Goal: Information Seeking & Learning: Find specific fact

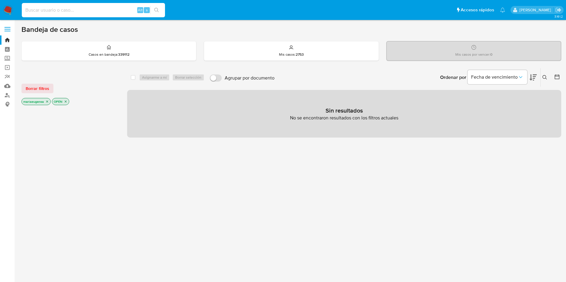
click at [101, 12] on input at bounding box center [93, 10] width 143 height 8
paste input "1774875260"
type input "1774875260"
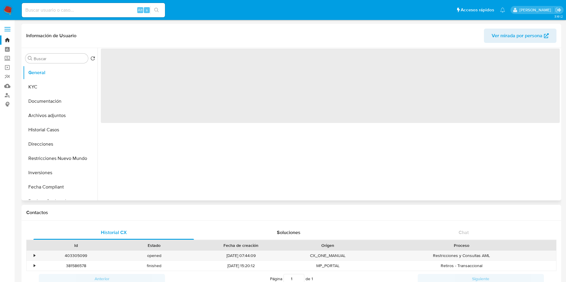
select select "10"
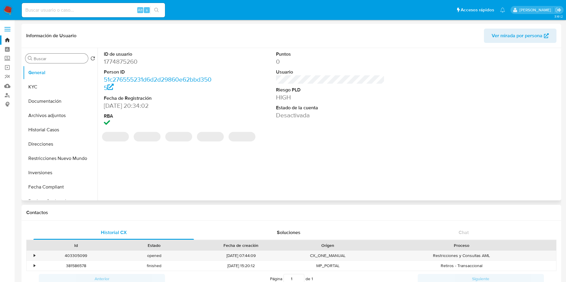
click at [61, 58] on input "Buscar" at bounding box center [60, 58] width 52 height 5
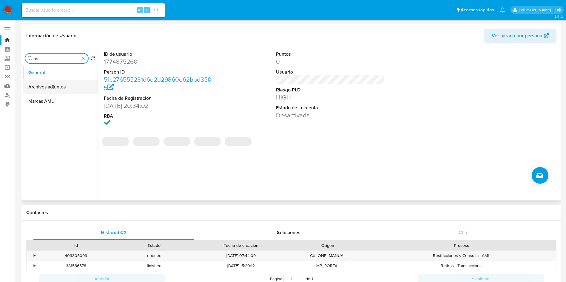
type input "arc"
click at [55, 81] on button "Archivos adjuntos" at bounding box center [58, 87] width 70 height 14
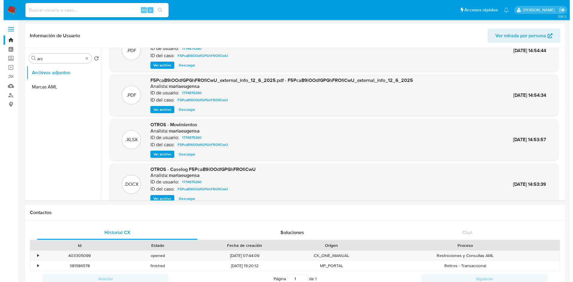
scroll to position [33, 0]
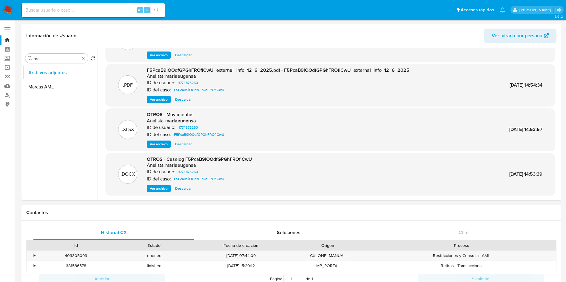
click at [163, 191] on span "Ver archivo" at bounding box center [159, 189] width 18 height 6
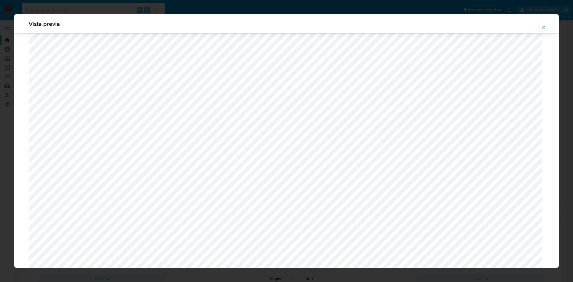
scroll to position [301, 0]
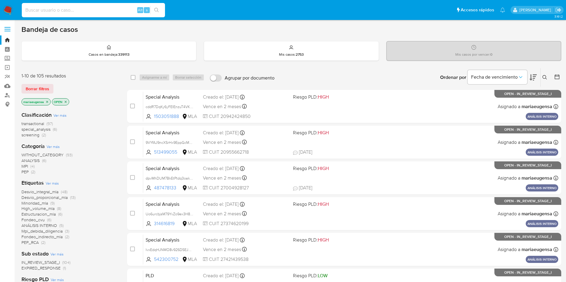
click at [103, 12] on input at bounding box center [93, 10] width 143 height 8
paste input "TtUPg94Vh2nUkwNx1a1bR0K9"
type input "TtUPg94Vh2nUkwNx1a1bR0K9"
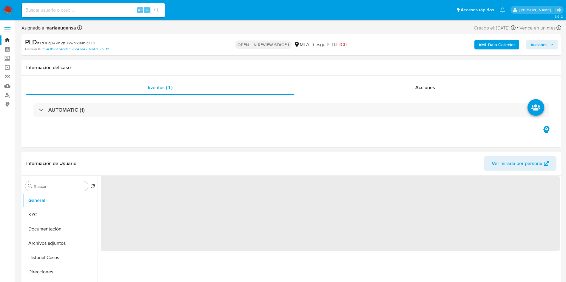
select select "10"
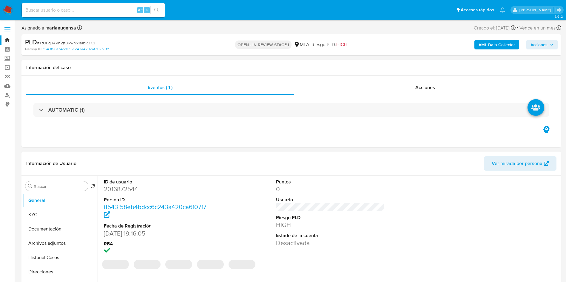
click at [114, 187] on dd "2016872544" at bounding box center [158, 189] width 109 height 8
copy dd "2016872544"
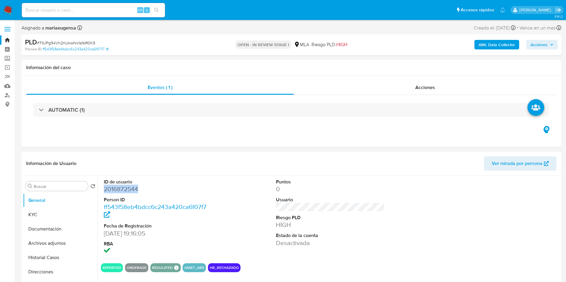
drag, startPoint x: 39, startPoint y: 257, endPoint x: 233, endPoint y: 281, distance: 195.1
click at [46, 257] on button "Historial Casos" at bounding box center [60, 258] width 75 height 14
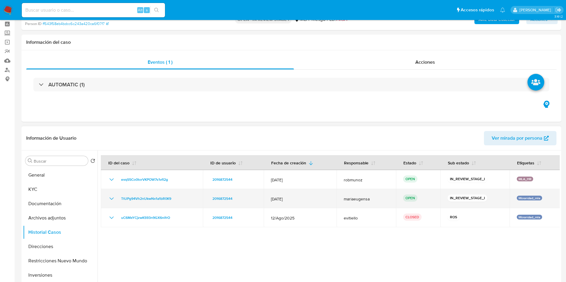
scroll to position [45, 0]
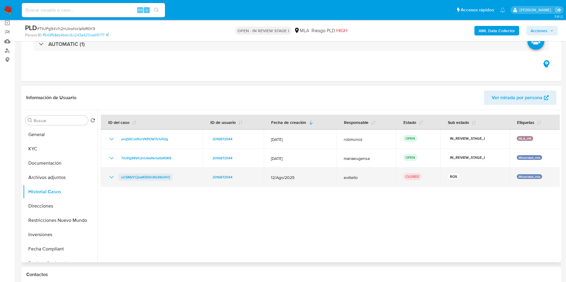
click at [150, 176] on span "uC6MxYCjzwKS93n9GX6nlfrO" at bounding box center [145, 177] width 49 height 7
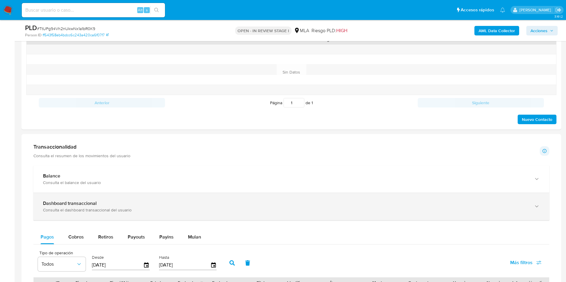
scroll to position [358, 0]
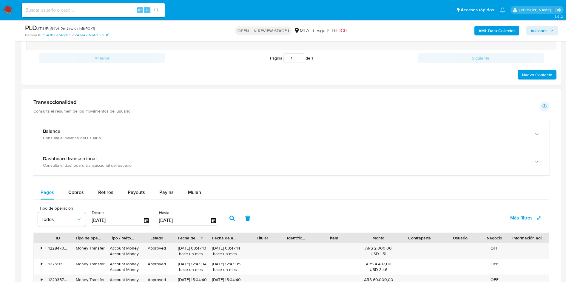
click at [200, 184] on div "Balance Consulta el balance del usuario Dashboard transaccional Consulta el das…" at bounding box center [291, 269] width 516 height 296
click at [199, 191] on span "Mulan" at bounding box center [194, 192] width 13 height 7
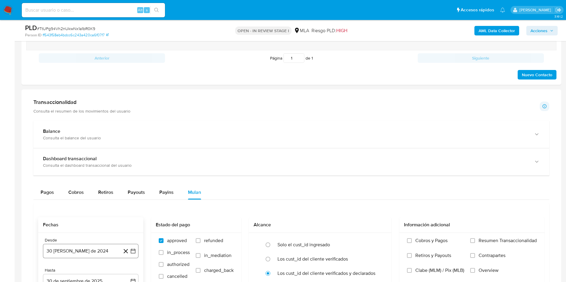
click at [81, 251] on button "30 de agosto de 2024" at bounding box center [90, 251] width 95 height 14
click at [96, 163] on span "agosto 2024" at bounding box center [87, 161] width 27 height 6
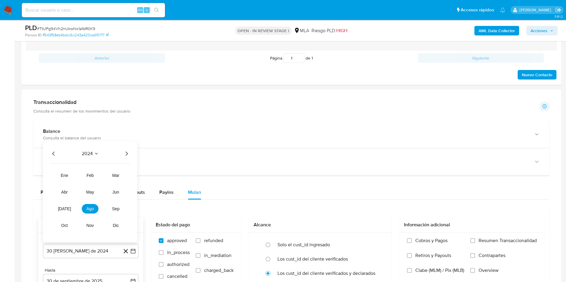
click at [125, 154] on icon "Año siguiente" at bounding box center [126, 153] width 7 height 7
click at [88, 209] on span "ago" at bounding box center [89, 209] width 7 height 5
click at [101, 182] on button "1" at bounding box center [103, 183] width 10 height 10
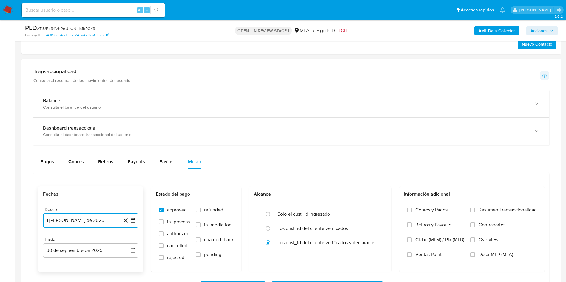
scroll to position [403, 0]
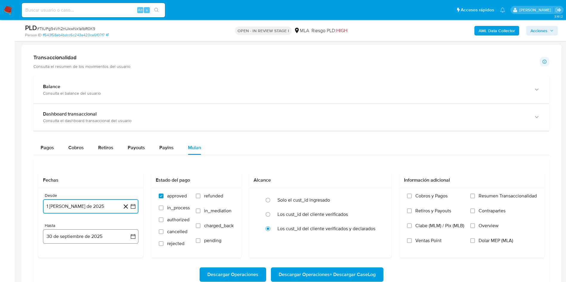
click at [75, 242] on button "30 de septiembre de 2025" at bounding box center [90, 237] width 95 height 14
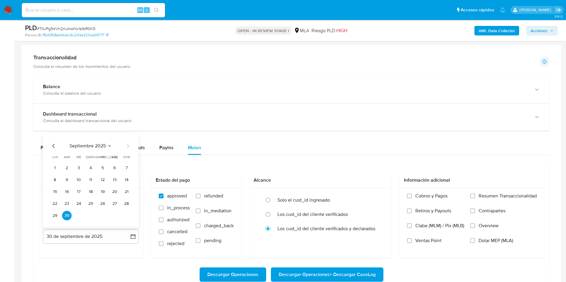
click at [51, 143] on icon "Mes anterior" at bounding box center [53, 146] width 7 height 7
click at [129, 216] on button "31" at bounding box center [127, 216] width 10 height 10
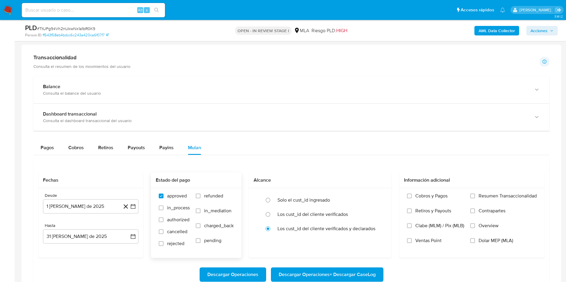
click at [215, 194] on span "refunded" at bounding box center [213, 196] width 19 height 6
click at [200, 194] on input "refunded" at bounding box center [198, 196] width 5 height 5
checkbox input "true"
click at [489, 240] on span "Dolar MEP (MLA)" at bounding box center [495, 241] width 35 height 6
click at [475, 240] on input "Dolar MEP (MLA)" at bounding box center [472, 241] width 5 height 5
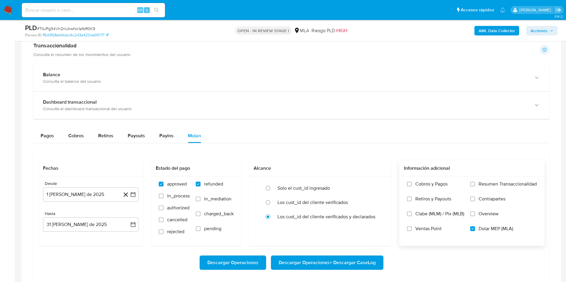
scroll to position [447, 0]
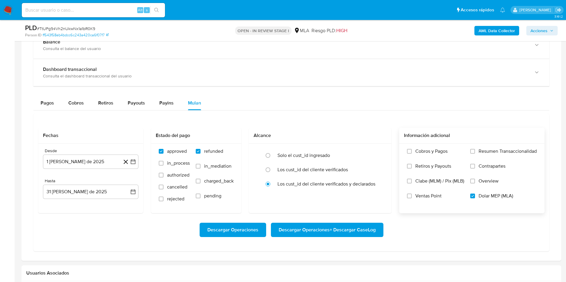
click at [330, 230] on span "Descargar Operaciones + Descargar CaseLog" at bounding box center [327, 230] width 97 height 13
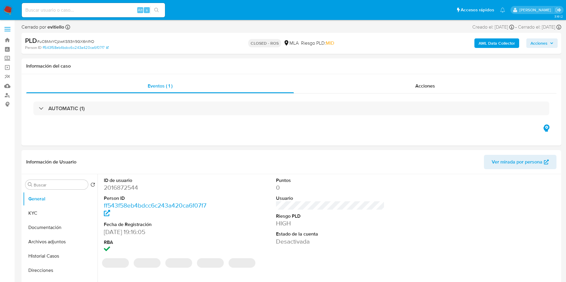
select select "10"
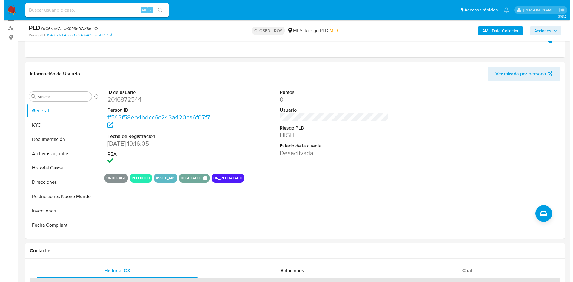
scroll to position [68, 0]
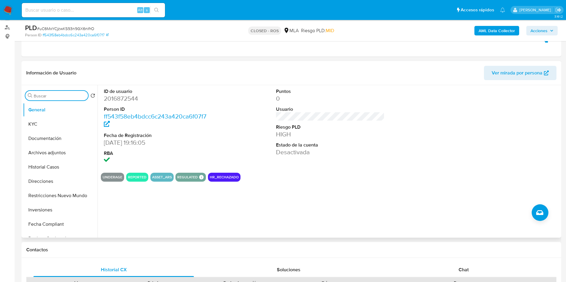
click at [50, 97] on input "Buscar" at bounding box center [60, 95] width 52 height 5
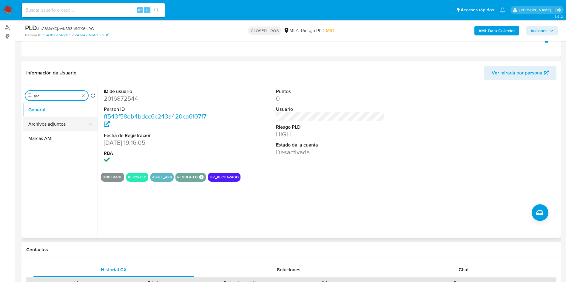
type input "arc"
click at [53, 125] on button "Archivos adjuntos" at bounding box center [60, 124] width 75 height 14
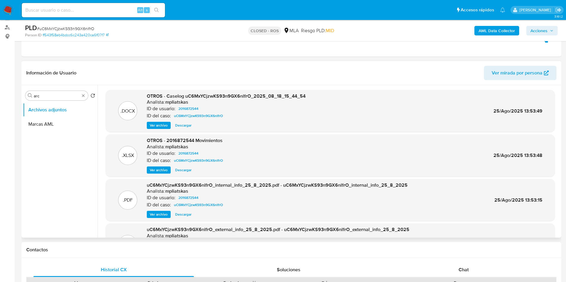
click at [155, 124] on span "Ver archivo" at bounding box center [159, 126] width 18 height 6
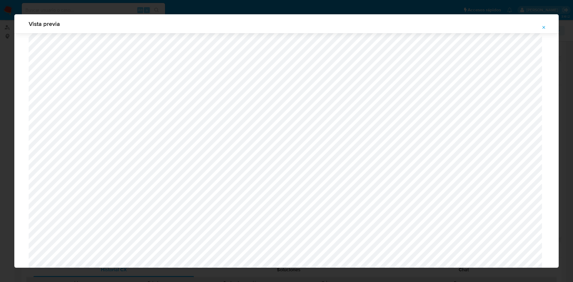
scroll to position [257, 0]
drag, startPoint x: 543, startPoint y: 24, endPoint x: 306, endPoint y: 15, distance: 237.3
click at [543, 25] on icon "Attachment preview" at bounding box center [543, 27] width 5 height 5
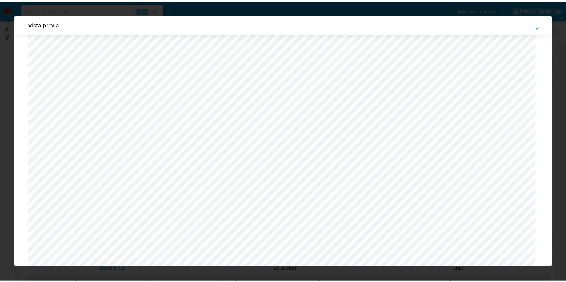
scroll to position [0, 0]
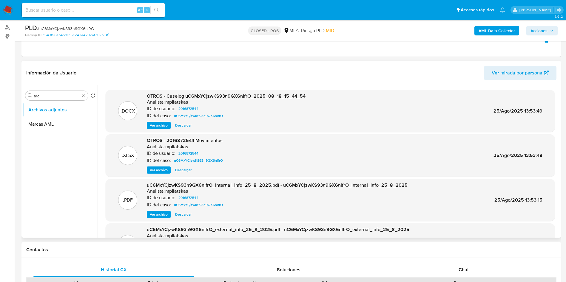
click at [100, 9] on input at bounding box center [93, 10] width 143 height 8
paste input "H0aWjsm3EyeLKDguvUAKOLuZ"
type input "H0aWjsm3EyeLKDguvUAKOLuZ"
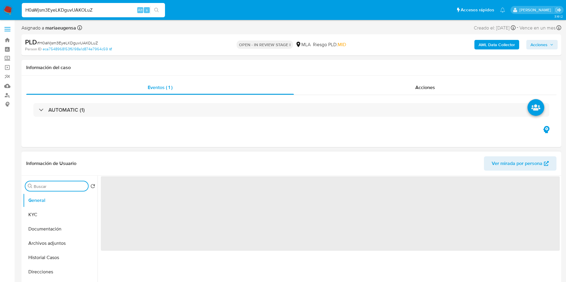
click at [64, 187] on input "Buscar" at bounding box center [60, 186] width 52 height 5
select select "10"
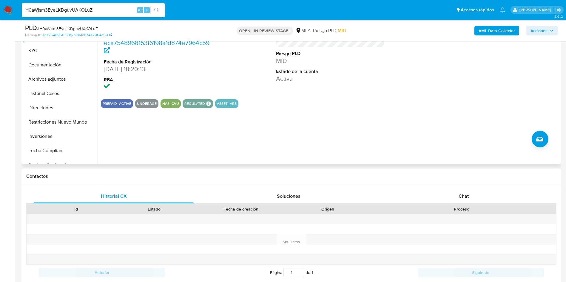
scroll to position [89, 0]
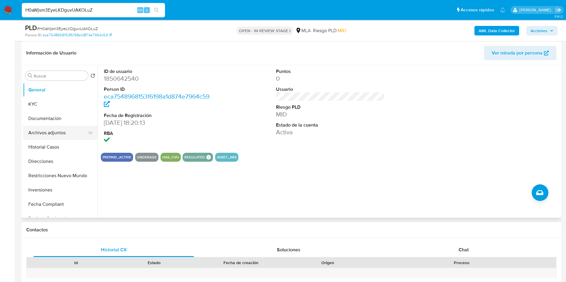
click at [54, 135] on button "Archivos adjuntos" at bounding box center [58, 133] width 70 height 14
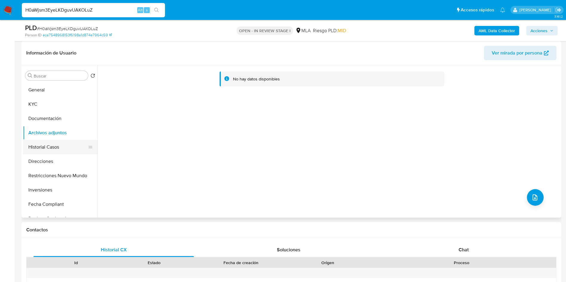
click at [59, 147] on button "Historial Casos" at bounding box center [58, 147] width 70 height 14
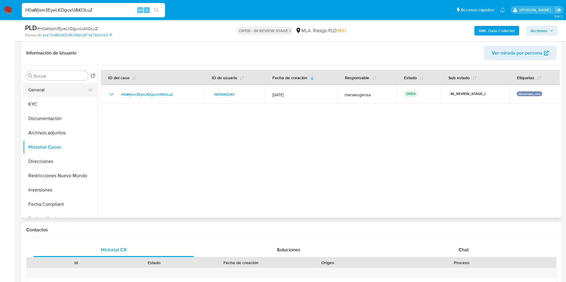
click at [70, 86] on button "General" at bounding box center [58, 90] width 70 height 14
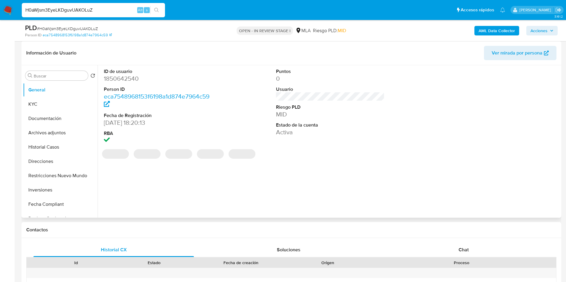
click at [123, 79] on dd "1850642540" at bounding box center [158, 79] width 109 height 8
copy dd "1850642540"
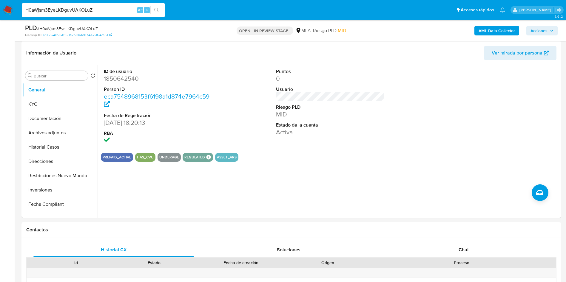
click at [65, 31] on span "# H0aWjsm3EyeLKDguvUAKOLuZ" at bounding box center [67, 29] width 61 height 6
copy span "H0aWjsm3EyeLKDguvUAKOLuZ"
click at [117, 75] on dd "1850642540" at bounding box center [158, 79] width 109 height 8
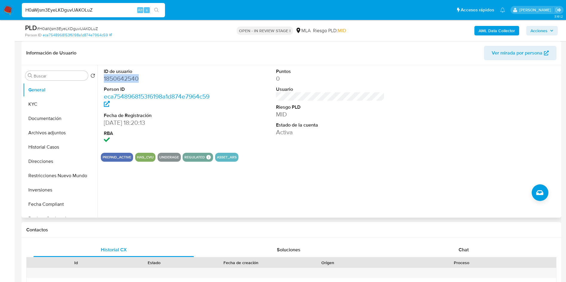
copy dd "1850642540"
click at [111, 75] on dd "1850642540" at bounding box center [158, 79] width 109 height 8
copy dd "1850642540"
click at [55, 99] on button "KYC" at bounding box center [58, 104] width 70 height 14
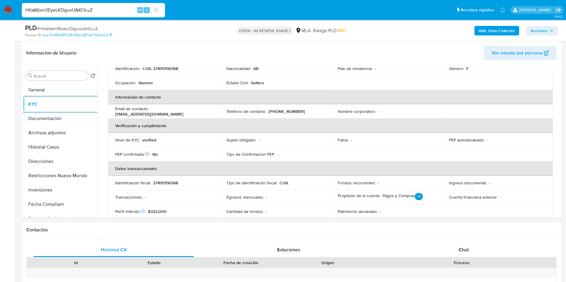
drag, startPoint x: 486, startPoint y: 255, endPoint x: 514, endPoint y: 220, distance: 44.8
click at [487, 254] on div "Chat" at bounding box center [463, 250] width 160 height 14
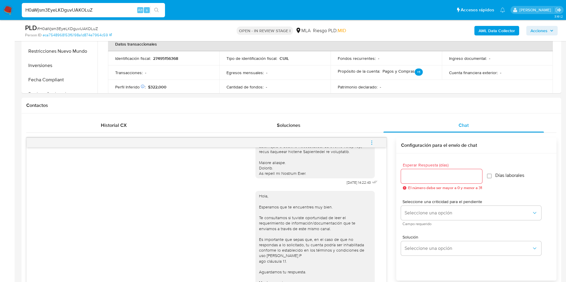
scroll to position [278, 0]
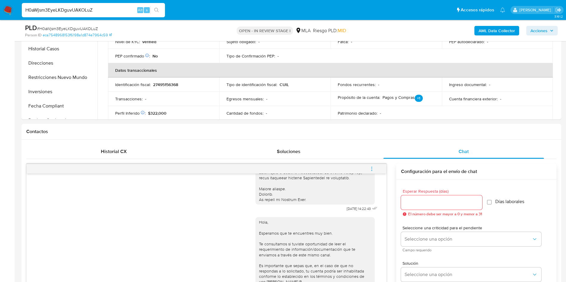
scroll to position [55, 0]
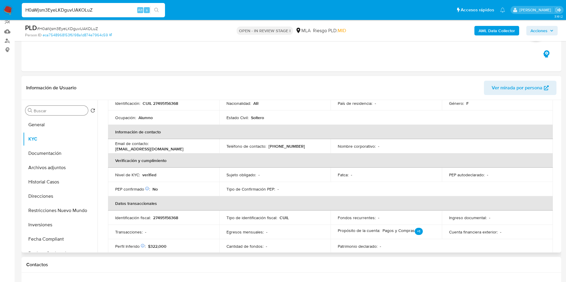
click at [48, 106] on div "Buscar" at bounding box center [56, 111] width 63 height 10
click at [53, 110] on input "Buscar" at bounding box center [60, 110] width 52 height 5
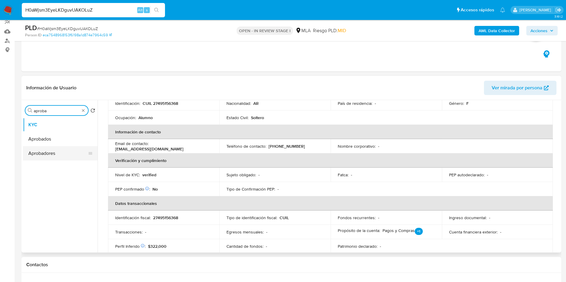
type input "aproba"
click at [52, 156] on button "Aprobadores" at bounding box center [58, 153] width 70 height 14
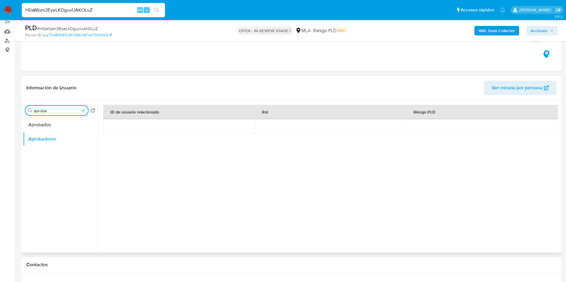
click at [58, 109] on input "aproba" at bounding box center [57, 110] width 46 height 5
click at [58, 108] on input "aproba" at bounding box center [57, 110] width 46 height 5
click at [62, 123] on button "KYC" at bounding box center [58, 125] width 70 height 14
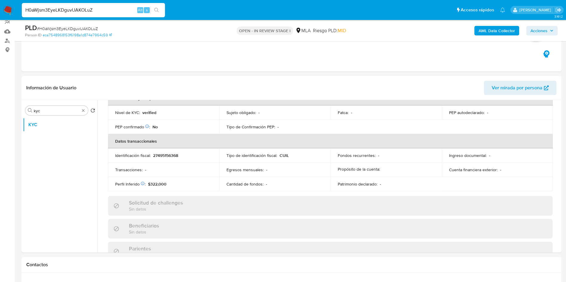
scroll to position [309, 0]
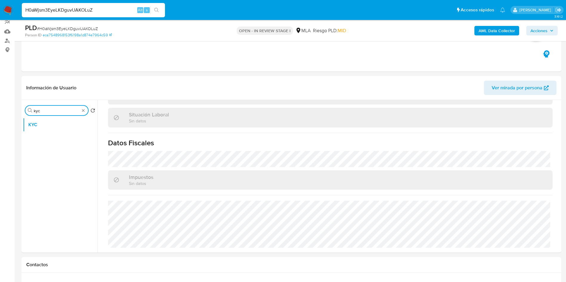
drag, startPoint x: 51, startPoint y: 108, endPoint x: 7, endPoint y: 107, distance: 43.3
type input "direcc"
click at [29, 141] on button "Direcciones" at bounding box center [58, 139] width 70 height 14
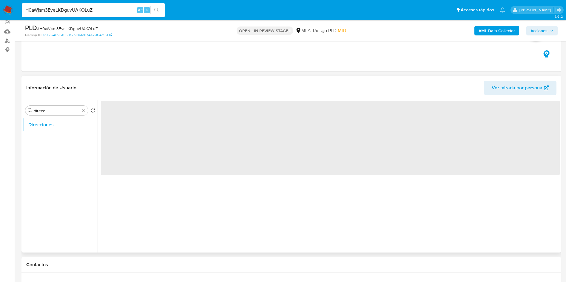
scroll to position [0, 0]
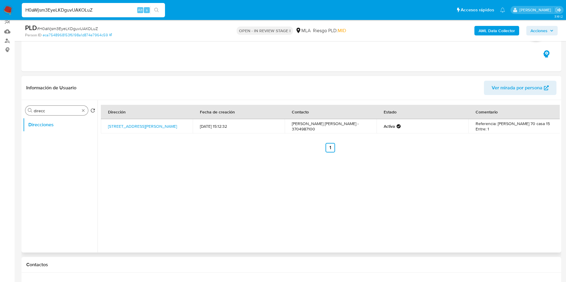
click at [51, 114] on div "Buscar direcc" at bounding box center [56, 111] width 63 height 10
click at [53, 111] on input "direcc" at bounding box center [57, 110] width 46 height 5
type input "doc"
drag, startPoint x: 50, startPoint y: 130, endPoint x: 41, endPoint y: 143, distance: 16.2
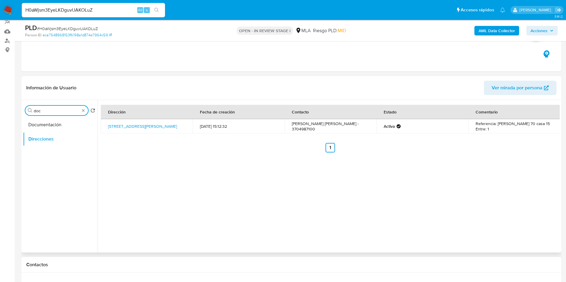
click at [50, 130] on button "Documentación" at bounding box center [60, 125] width 75 height 14
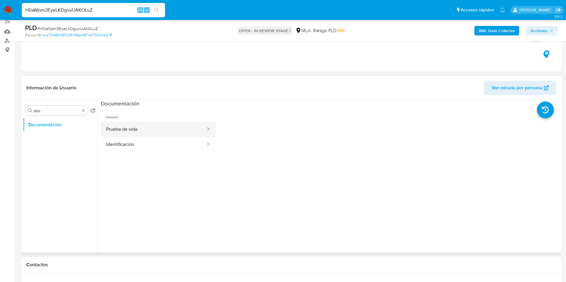
click at [163, 132] on button "Prueba de vida" at bounding box center [153, 129] width 105 height 15
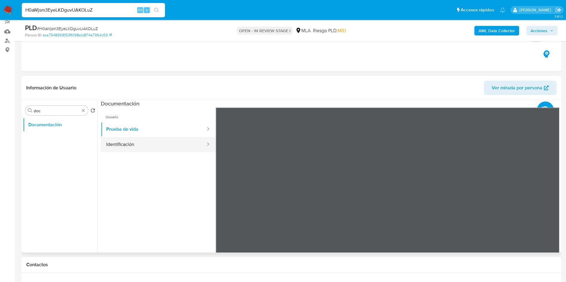
drag, startPoint x: 145, startPoint y: 153, endPoint x: 146, endPoint y: 148, distance: 4.6
click at [145, 152] on ul "Usuario Prueba de vida Identificación" at bounding box center [158, 194] width 115 height 172
click at [146, 147] on button "Identificación" at bounding box center [153, 144] width 105 height 15
click at [551, 203] on icon at bounding box center [552, 205] width 12 height 12
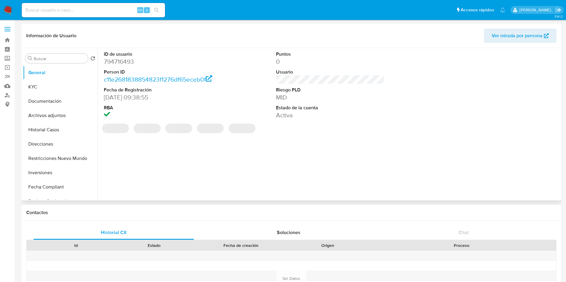
select select "10"
click at [40, 88] on button "KYC" at bounding box center [58, 87] width 70 height 14
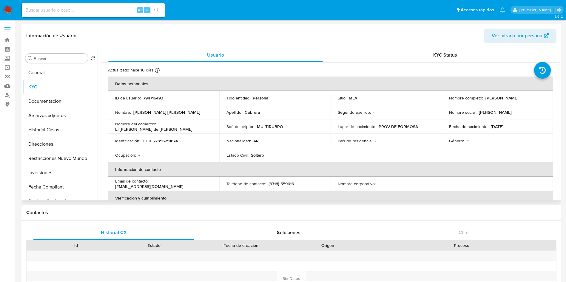
drag, startPoint x: 483, startPoint y: 99, endPoint x: 529, endPoint y: 97, distance: 46.0
click at [529, 97] on div "Nombre completo : Roxana Isabel Cabrera" at bounding box center [497, 97] width 97 height 5
copy p "Roxana Isabel Cabrera"
click at [161, 142] on p "CUIL 27356251674" at bounding box center [160, 140] width 35 height 5
copy p "27356251674"
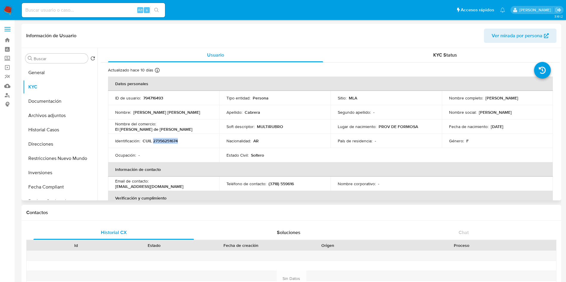
click at [161, 141] on p "CUIL 27356251674" at bounding box center [160, 140] width 35 height 5
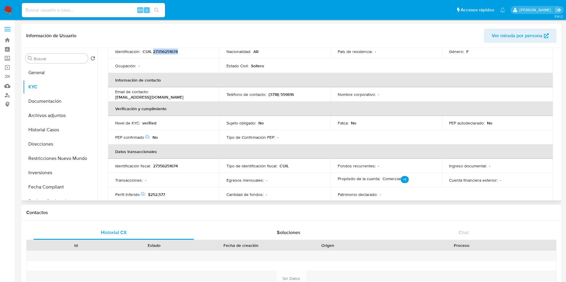
scroll to position [45, 0]
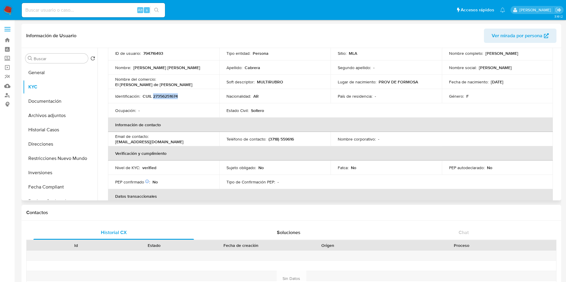
click at [160, 94] on p "CUIL 27356251674" at bounding box center [160, 96] width 35 height 5
copy p "27356251674"
click at [47, 130] on button "Historial Casos" at bounding box center [58, 130] width 70 height 14
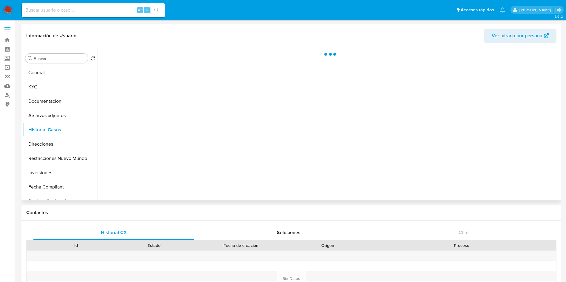
scroll to position [0, 0]
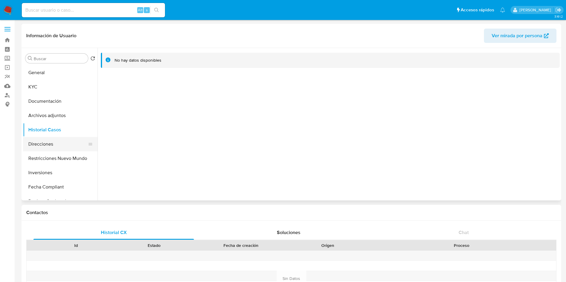
click at [61, 144] on button "Direcciones" at bounding box center [58, 144] width 70 height 14
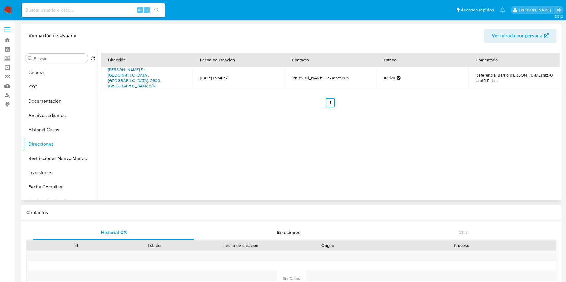
click at [137, 76] on link "Pedro Ocleppo Sn, Formosa, Formosa, 3600, Argentina S/N" at bounding box center [134, 78] width 53 height 22
click at [57, 89] on button "KYC" at bounding box center [58, 87] width 70 height 14
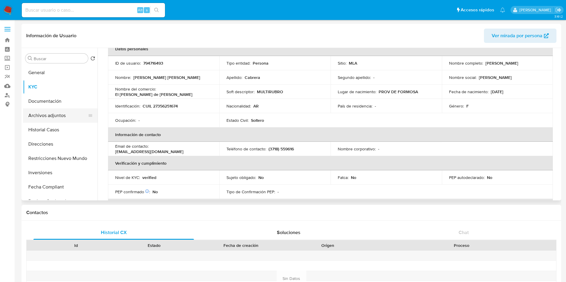
scroll to position [35, 0]
click at [54, 73] on button "General" at bounding box center [58, 73] width 70 height 14
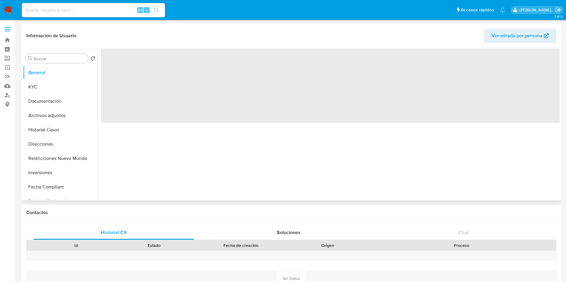
scroll to position [0, 0]
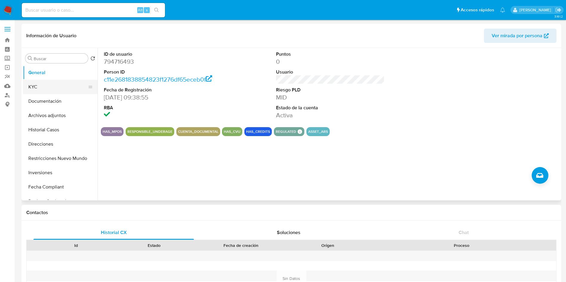
click at [38, 89] on button "KYC" at bounding box center [58, 87] width 70 height 14
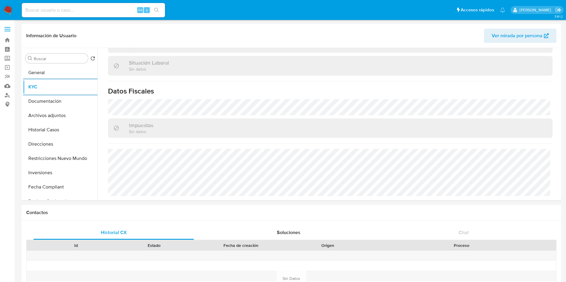
scroll to position [303, 0]
click at [56, 120] on button "Archivos adjuntos" at bounding box center [58, 116] width 70 height 14
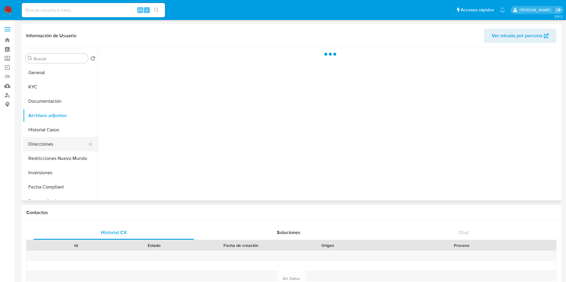
scroll to position [0, 0]
drag, startPoint x: 55, startPoint y: 143, endPoint x: 59, endPoint y: 116, distance: 27.1
click at [55, 140] on button "Direcciones" at bounding box center [60, 144] width 75 height 14
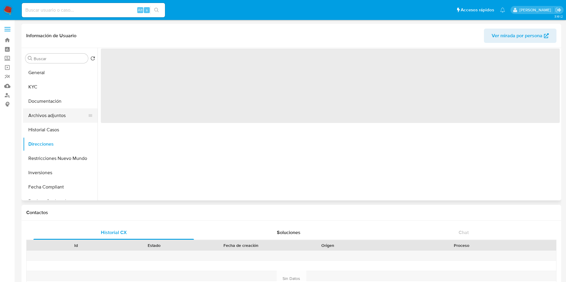
drag, startPoint x: 57, startPoint y: 104, endPoint x: 38, endPoint y: 114, distance: 21.6
click at [57, 105] on button "Documentación" at bounding box center [60, 101] width 75 height 14
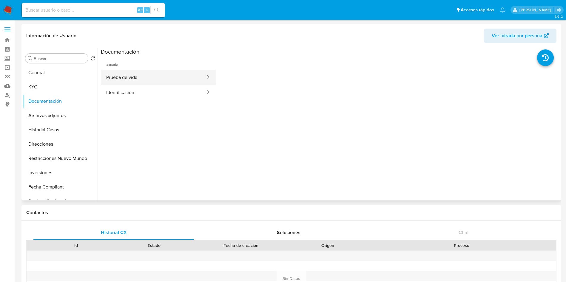
click at [171, 80] on button "Prueba de vida" at bounding box center [153, 77] width 105 height 15
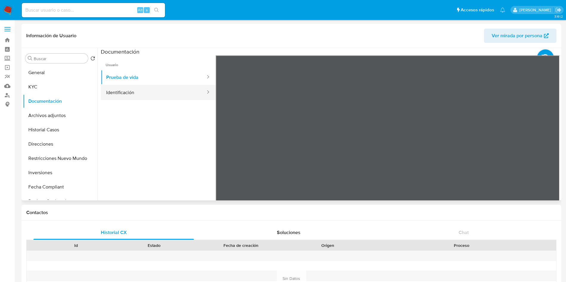
click at [167, 90] on button "Identificación" at bounding box center [153, 92] width 105 height 15
click at [547, 152] on icon at bounding box center [552, 152] width 12 height 12
